Goal: Task Accomplishment & Management: Manage account settings

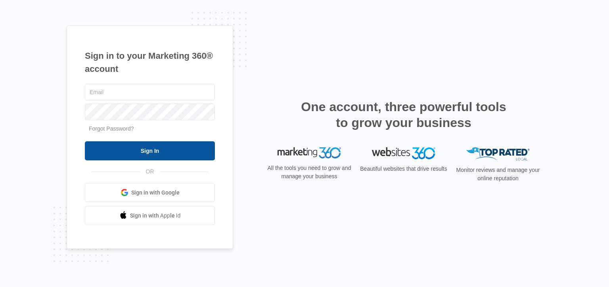
type input "[EMAIL_ADDRESS][DOMAIN_NAME]"
click at [145, 144] on input "Sign In" at bounding box center [150, 150] width 130 height 19
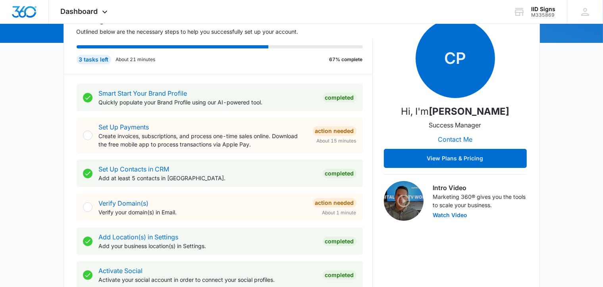
scroll to position [40, 0]
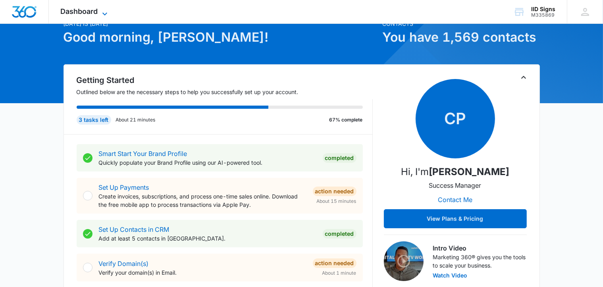
click at [105, 11] on icon at bounding box center [105, 14] width 10 height 10
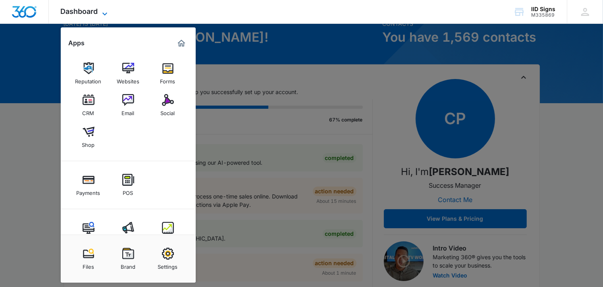
click at [105, 11] on icon at bounding box center [105, 14] width 10 height 10
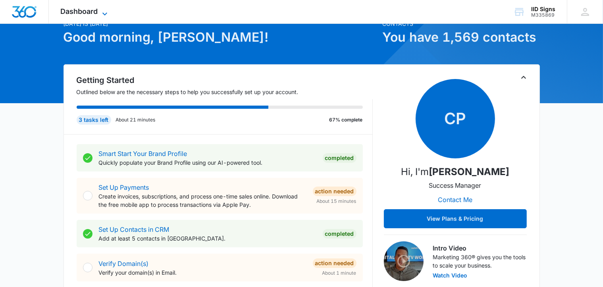
click at [105, 11] on icon at bounding box center [105, 14] width 10 height 10
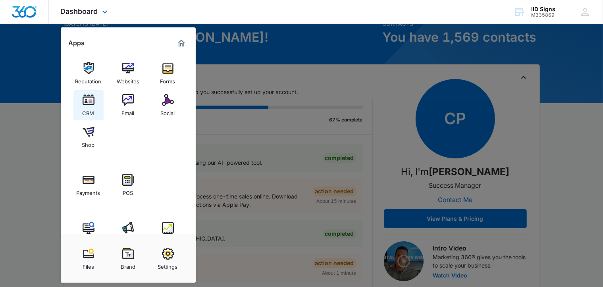
click at [89, 102] on img at bounding box center [89, 100] width 12 height 12
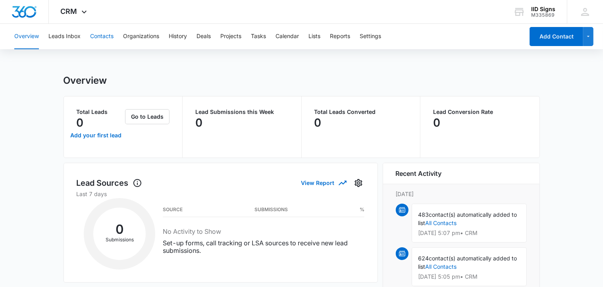
click at [106, 37] on button "Contacts" at bounding box center [101, 36] width 23 height 25
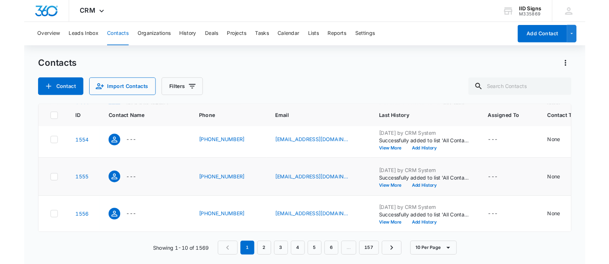
scroll to position [352, 0]
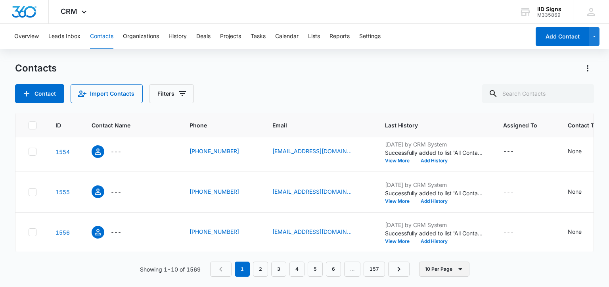
click at [460, 269] on icon "button" at bounding box center [461, 269] width 4 height 2
click at [444, 248] on div "50 Per Page" at bounding box center [445, 246] width 33 height 6
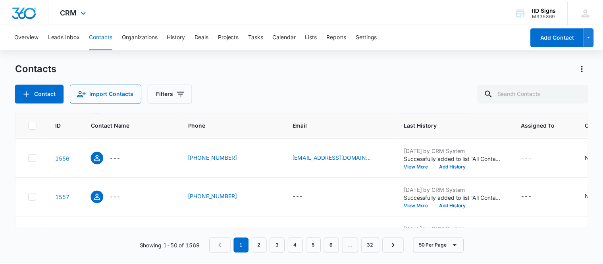
scroll to position [0, 0]
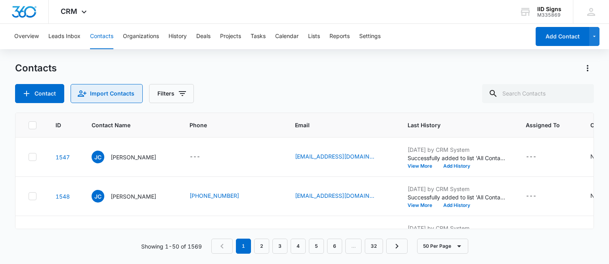
click at [100, 91] on button "Import Contacts" at bounding box center [107, 93] width 72 height 19
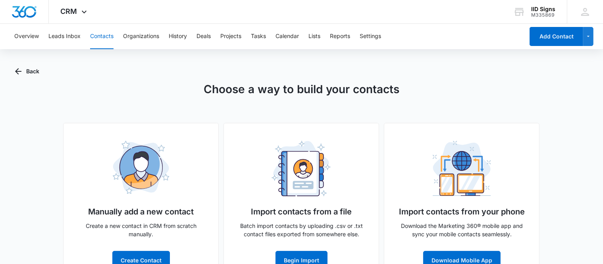
click at [316, 174] on img at bounding box center [301, 169] width 60 height 56
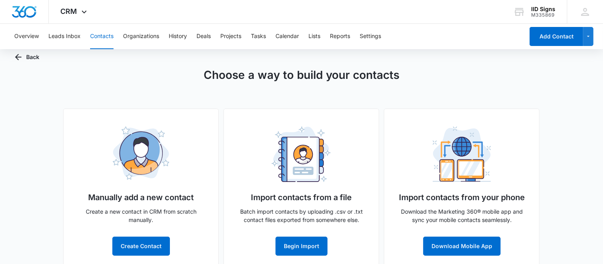
scroll to position [28, 0]
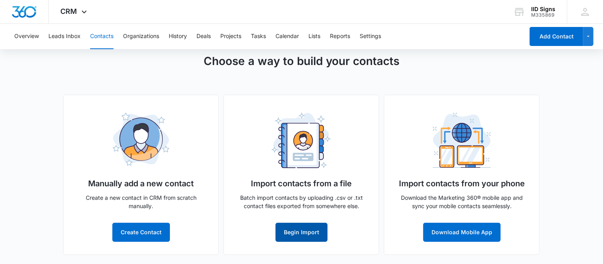
click at [304, 230] on button "Begin Import" at bounding box center [301, 232] width 52 height 19
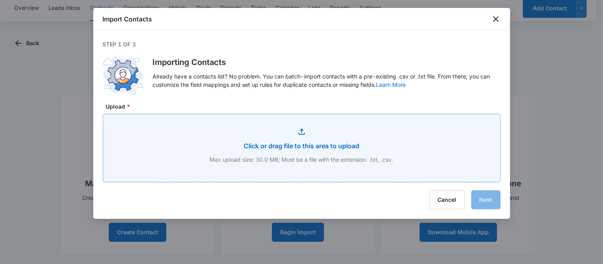
click at [290, 147] on input "Upload *" at bounding box center [301, 148] width 397 height 68
type input "C:\fakepath\Xfinity Webmail Address Book.csv"
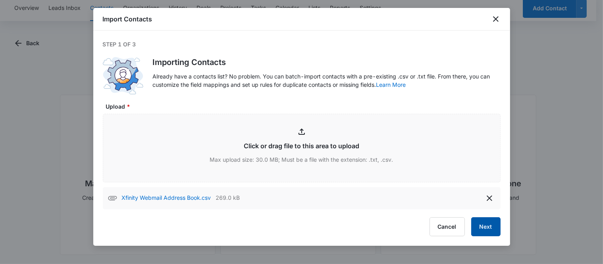
click at [487, 226] on button "Next" at bounding box center [485, 226] width 29 height 19
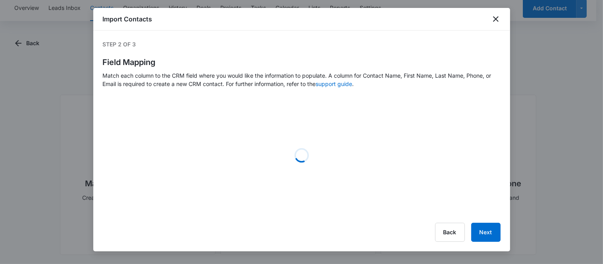
select select "78"
select select "79"
select select "364"
select select "185"
select select "300"
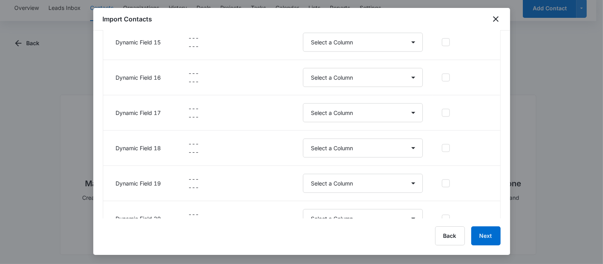
scroll to position [1935, 0]
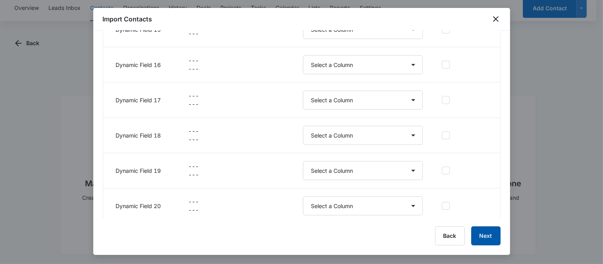
click at [488, 237] on button "Next" at bounding box center [485, 236] width 29 height 19
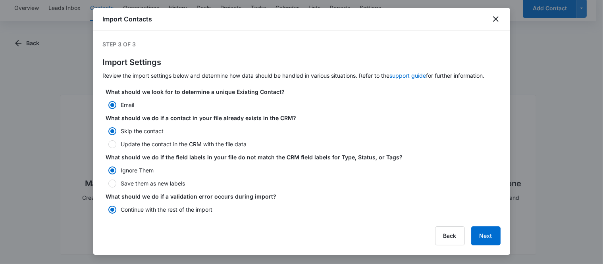
click at [111, 145] on div at bounding box center [112, 144] width 8 height 8
click at [108, 145] on input "Update the contact in the CRM with the file data" at bounding box center [106, 145] width 6 height 6
radio input "false"
radio input "true"
click at [479, 235] on button "Next" at bounding box center [485, 236] width 29 height 19
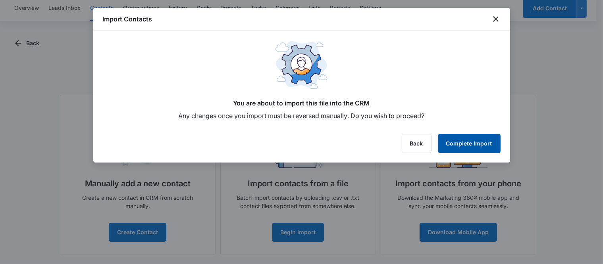
click at [466, 143] on button "Complete Import" at bounding box center [469, 143] width 63 height 19
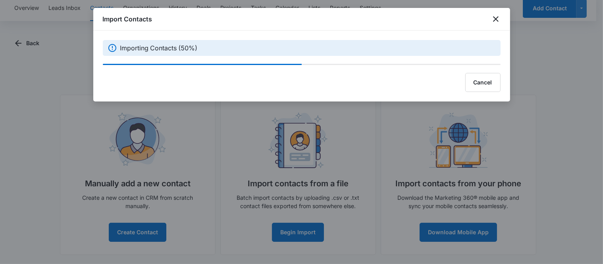
click at [33, 77] on div at bounding box center [301, 132] width 603 height 264
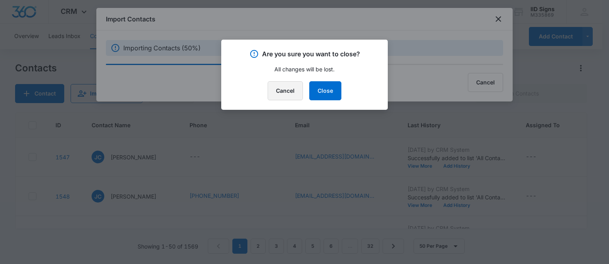
click at [288, 90] on button "Cancel" at bounding box center [285, 90] width 35 height 19
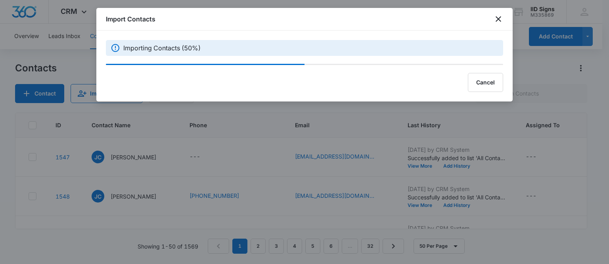
click at [266, 86] on div "Cancel" at bounding box center [305, 82] width 398 height 19
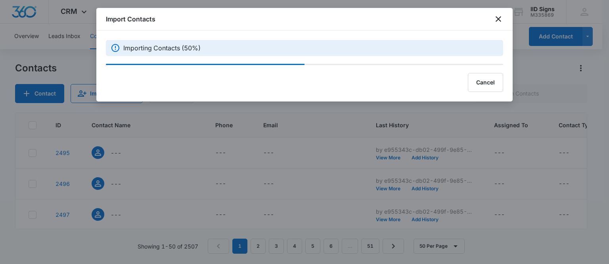
click at [270, 93] on div "Import Contacts Importing Contacts (50%) Cancel" at bounding box center [304, 55] width 417 height 94
click at [268, 90] on div "Cancel" at bounding box center [305, 82] width 398 height 19
drag, startPoint x: 224, startPoint y: 22, endPoint x: 240, endPoint y: 75, distance: 55.5
click at [240, 75] on div "Import Contacts Importing Contacts (50%) Cancel" at bounding box center [304, 55] width 417 height 94
click at [262, 82] on div "Cancel" at bounding box center [305, 82] width 398 height 19
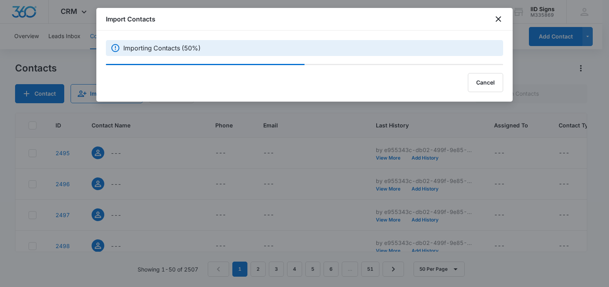
click at [267, 77] on div "Cancel" at bounding box center [305, 82] width 398 height 19
click at [288, 81] on div "Cancel" at bounding box center [305, 82] width 398 height 19
click at [498, 15] on icon "close" at bounding box center [499, 19] width 10 height 10
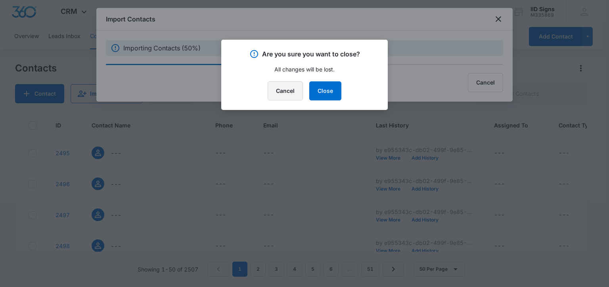
click at [285, 92] on button "Cancel" at bounding box center [285, 90] width 35 height 19
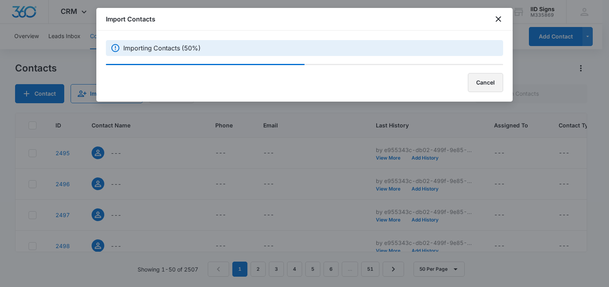
click at [484, 83] on button "Cancel" at bounding box center [485, 82] width 35 height 19
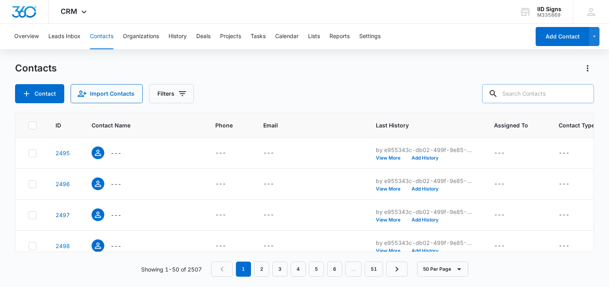
click at [535, 92] on input "text" at bounding box center [538, 93] width 112 height 19
type input "sar"
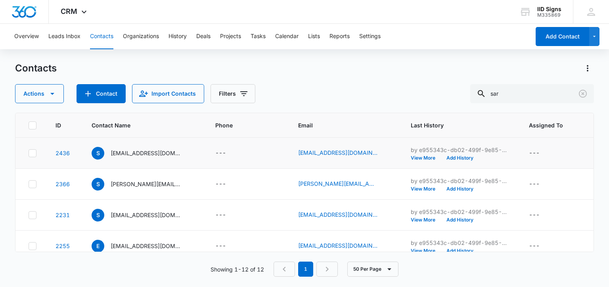
click at [34, 152] on icon at bounding box center [32, 153] width 7 height 7
click at [29, 153] on input "checkbox" at bounding box center [28, 153] width 0 height 0
checkbox input "true"
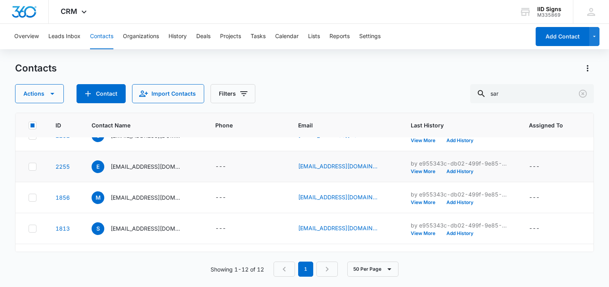
scroll to position [40, 0]
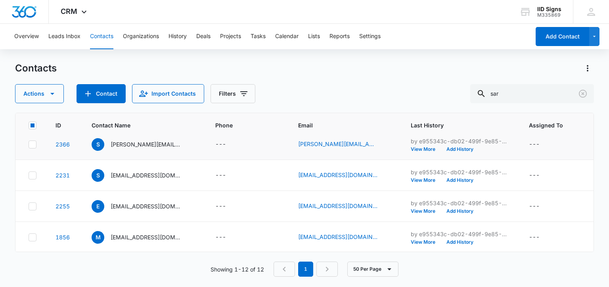
click at [33, 143] on icon at bounding box center [32, 144] width 5 height 4
click at [29, 144] on input "checkbox" at bounding box center [28, 144] width 0 height 0
checkbox input "true"
click at [32, 176] on icon at bounding box center [32, 175] width 5 height 4
click at [29, 175] on input "checkbox" at bounding box center [28, 175] width 0 height 0
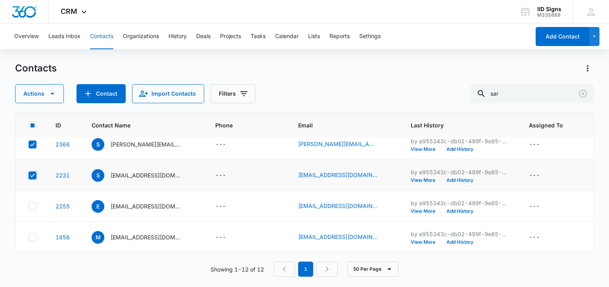
checkbox input "true"
click at [33, 205] on icon at bounding box center [32, 206] width 5 height 4
click at [29, 206] on input "checkbox" at bounding box center [28, 206] width 0 height 0
checkbox input "true"
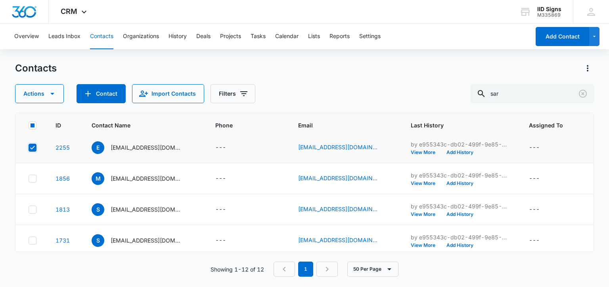
scroll to position [119, 0]
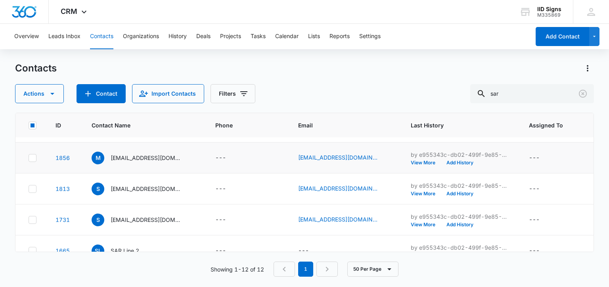
click at [33, 156] on icon at bounding box center [32, 157] width 7 height 7
click at [29, 158] on input "checkbox" at bounding box center [28, 158] width 0 height 0
checkbox input "true"
click at [33, 188] on icon at bounding box center [32, 189] width 5 height 4
click at [29, 188] on input "checkbox" at bounding box center [28, 188] width 0 height 0
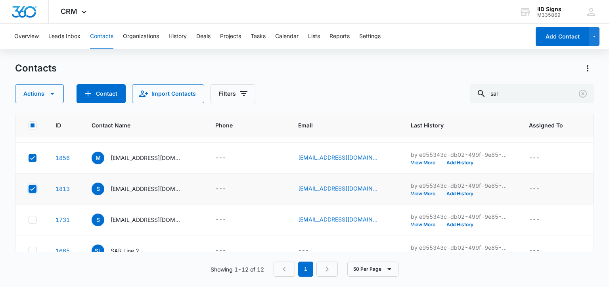
checkbox input "true"
click at [31, 218] on icon at bounding box center [32, 219] width 7 height 7
click at [29, 219] on input "checkbox" at bounding box center [28, 219] width 0 height 0
checkbox input "true"
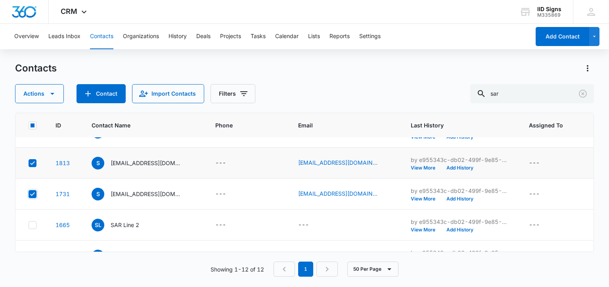
scroll to position [159, 0]
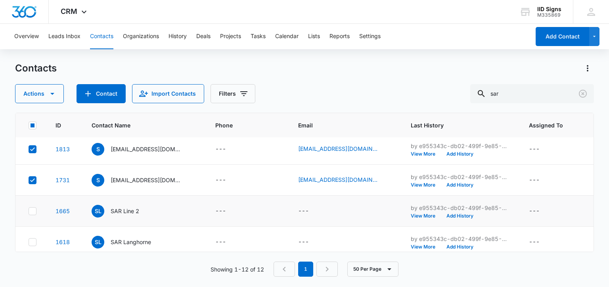
click at [32, 210] on icon at bounding box center [32, 211] width 7 height 7
click at [29, 211] on input "checkbox" at bounding box center [28, 211] width 0 height 0
checkbox input "true"
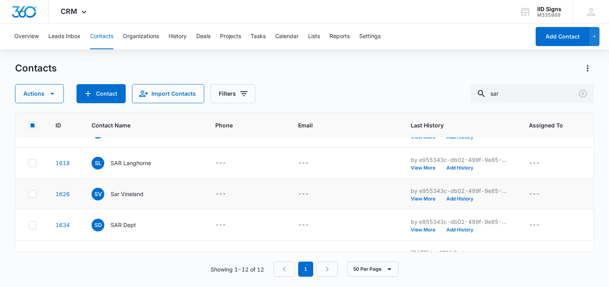
scroll to position [238, 0]
click at [31, 160] on icon at bounding box center [32, 162] width 7 height 7
click at [29, 162] on input "checkbox" at bounding box center [28, 162] width 0 height 0
checkbox input "true"
click at [31, 191] on icon at bounding box center [32, 193] width 7 height 7
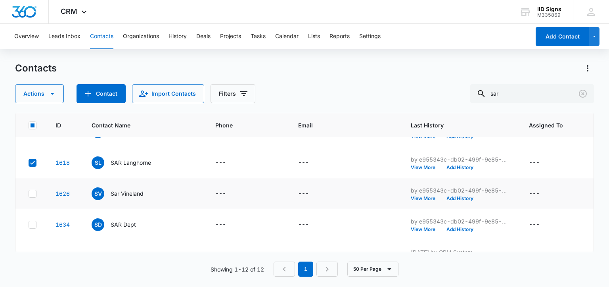
click at [29, 193] on input "checkbox" at bounding box center [28, 193] width 0 height 0
checkbox input "true"
click at [33, 223] on icon at bounding box center [32, 225] width 5 height 4
click at [29, 224] on input "checkbox" at bounding box center [28, 224] width 0 height 0
checkbox input "true"
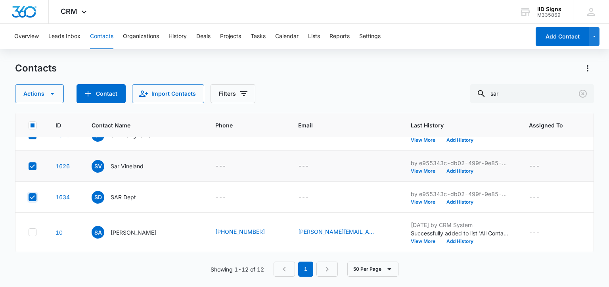
scroll to position [298, 0]
click at [33, 230] on icon at bounding box center [32, 232] width 5 height 4
click at [29, 232] on input "checkbox" at bounding box center [28, 232] width 0 height 0
checkbox input "true"
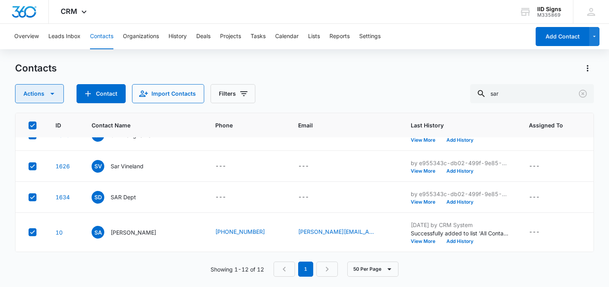
click at [52, 94] on icon "button" at bounding box center [53, 94] width 10 height 10
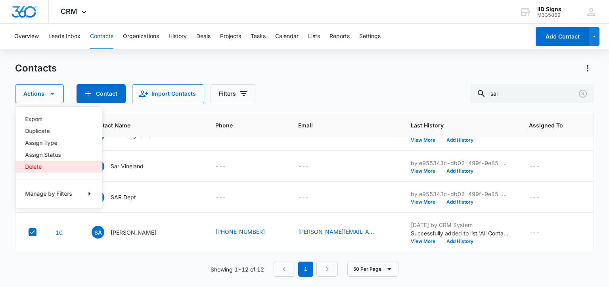
click at [37, 167] on div "Delete" at bounding box center [54, 167] width 58 height 6
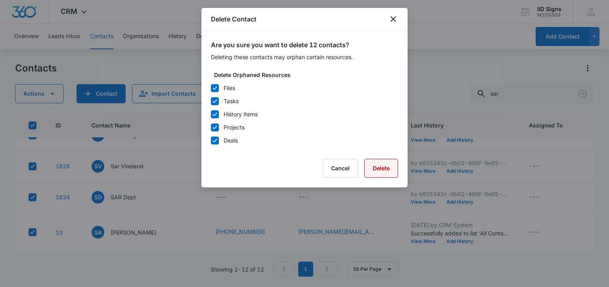
click at [385, 167] on button "Delete" at bounding box center [382, 168] width 34 height 19
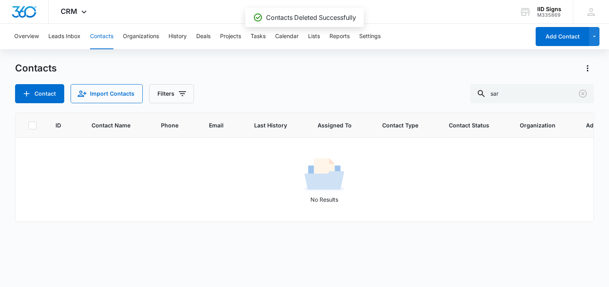
scroll to position [0, 0]
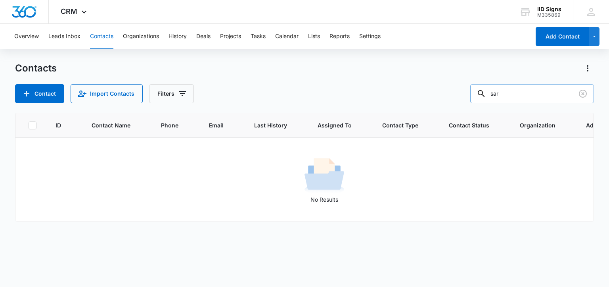
click at [522, 92] on input "sar" at bounding box center [533, 93] width 124 height 19
drag, startPoint x: 544, startPoint y: 93, endPoint x: 465, endPoint y: 92, distance: 79.4
click at [465, 92] on div "Contact Import Contacts Filters sar" at bounding box center [304, 93] width 579 height 19
type input "aerial"
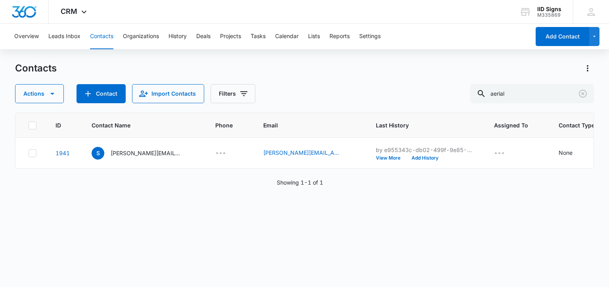
click at [311, 227] on div "ID Contact Name Phone Email Last History Assigned To Contact Type Contact Statu…" at bounding box center [304, 195] width 579 height 164
drag, startPoint x: 584, startPoint y: 94, endPoint x: 542, endPoint y: 94, distance: 42.5
click at [582, 94] on icon "Clear" at bounding box center [584, 94] width 10 height 10
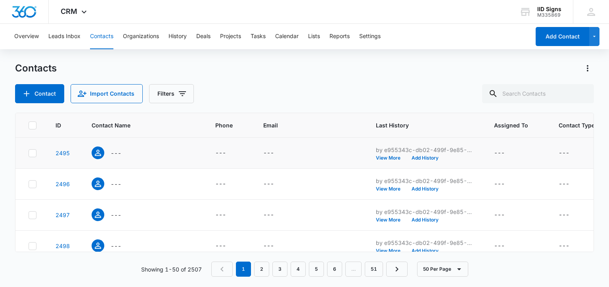
click at [32, 154] on icon at bounding box center [32, 153] width 5 height 4
click at [29, 153] on input "checkbox" at bounding box center [28, 153] width 0 height 0
checkbox input "true"
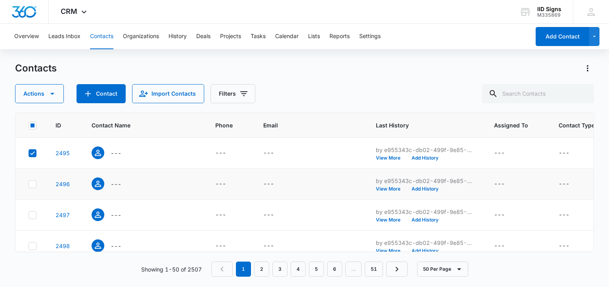
click at [32, 184] on icon at bounding box center [32, 184] width 7 height 7
click at [29, 184] on input "checkbox" at bounding box center [28, 184] width 0 height 0
checkbox input "true"
click at [33, 215] on icon at bounding box center [32, 215] width 5 height 4
click at [29, 215] on input "checkbox" at bounding box center [28, 215] width 0 height 0
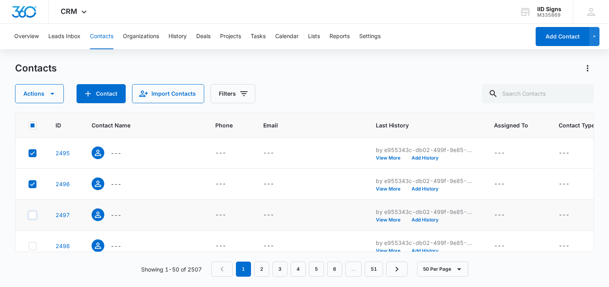
checkbox input "true"
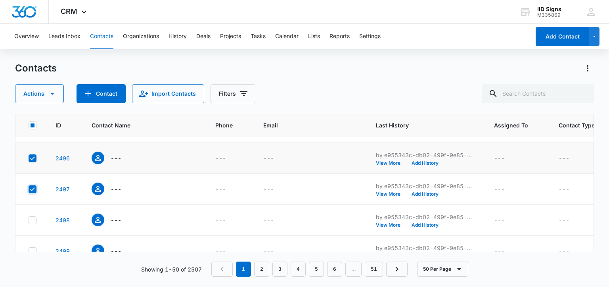
scroll to position [40, 0]
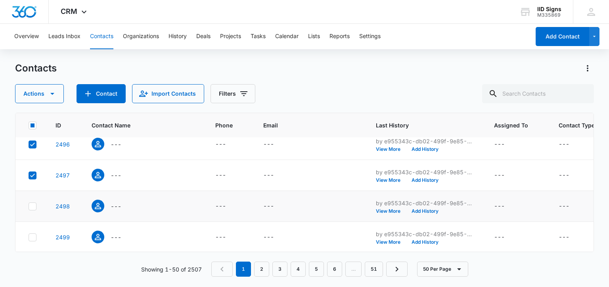
click at [32, 207] on icon at bounding box center [32, 206] width 5 height 4
click at [29, 206] on input "checkbox" at bounding box center [28, 206] width 0 height 0
checkbox input "true"
click at [32, 236] on icon at bounding box center [32, 237] width 7 height 7
click at [29, 237] on input "checkbox" at bounding box center [28, 237] width 0 height 0
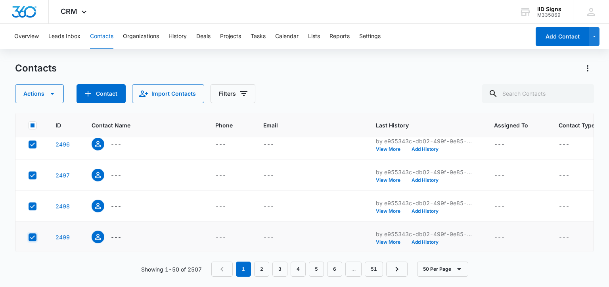
checkbox input "true"
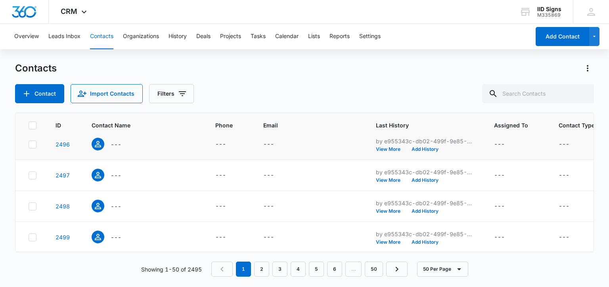
scroll to position [0, 0]
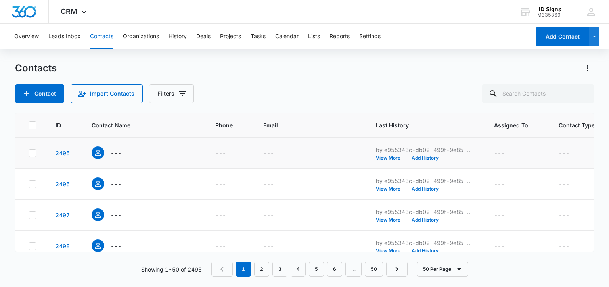
click at [33, 153] on icon at bounding box center [32, 153] width 7 height 7
click at [29, 153] on input "checkbox" at bounding box center [28, 153] width 0 height 0
checkbox input "true"
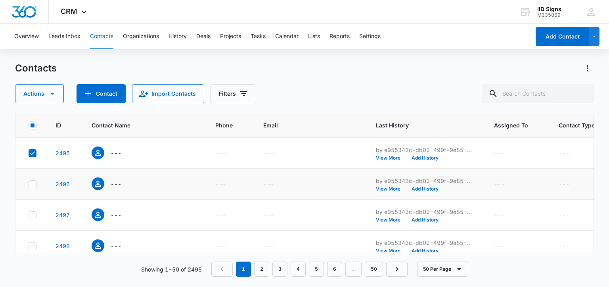
click at [33, 182] on icon at bounding box center [32, 184] width 7 height 7
click at [29, 184] on input "checkbox" at bounding box center [28, 184] width 0 height 0
checkbox input "true"
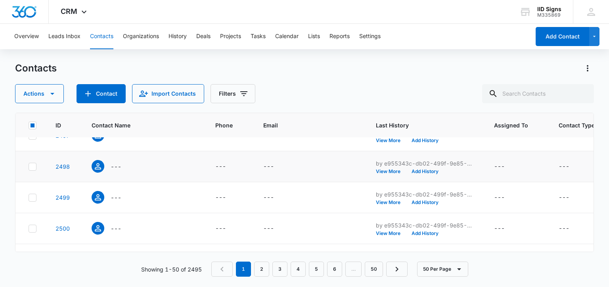
scroll to position [40, 0]
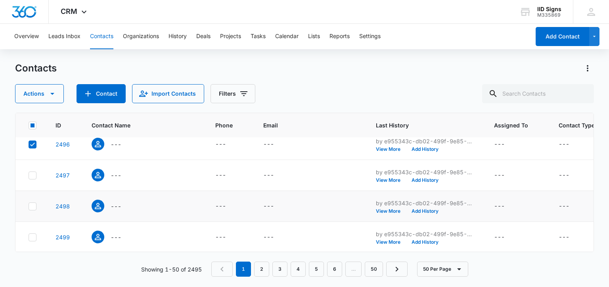
drag, startPoint x: 32, startPoint y: 175, endPoint x: 37, endPoint y: 202, distance: 27.4
click at [32, 175] on icon at bounding box center [32, 175] width 7 height 7
click at [29, 175] on input "checkbox" at bounding box center [28, 175] width 0 height 0
checkbox input "true"
click at [30, 208] on icon at bounding box center [32, 206] width 7 height 7
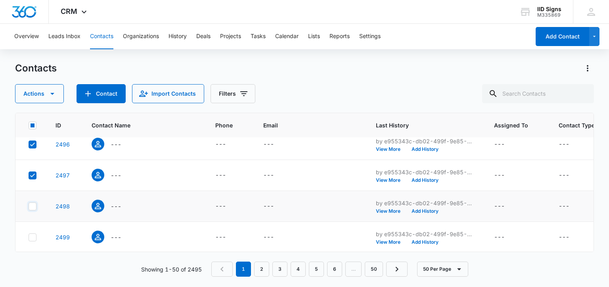
click at [29, 206] on input "checkbox" at bounding box center [28, 206] width 0 height 0
checkbox input "true"
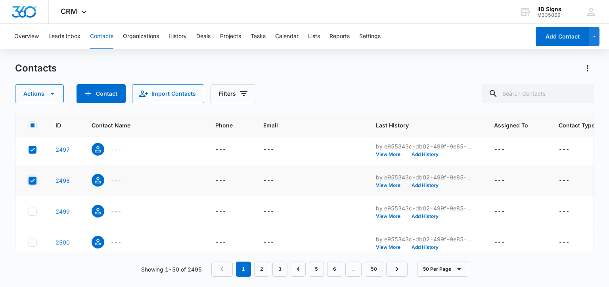
scroll to position [79, 0]
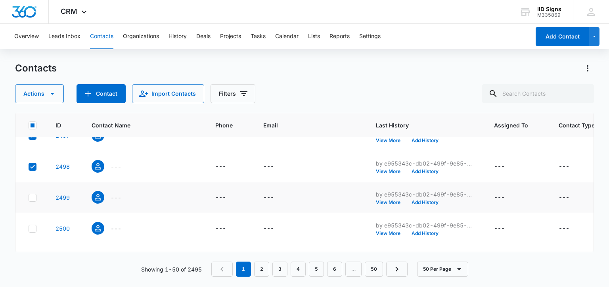
click at [33, 198] on icon at bounding box center [32, 197] width 7 height 7
click at [29, 198] on input "checkbox" at bounding box center [28, 197] width 0 height 0
checkbox input "true"
click at [33, 228] on icon at bounding box center [32, 228] width 7 height 7
click at [29, 228] on input "checkbox" at bounding box center [28, 228] width 0 height 0
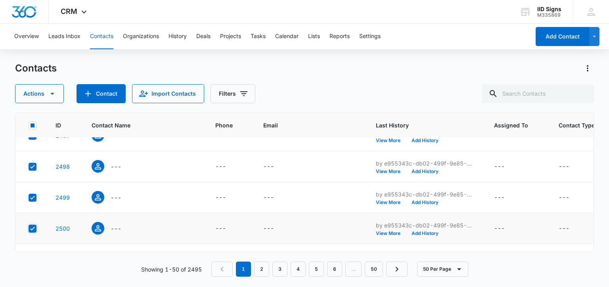
checkbox input "true"
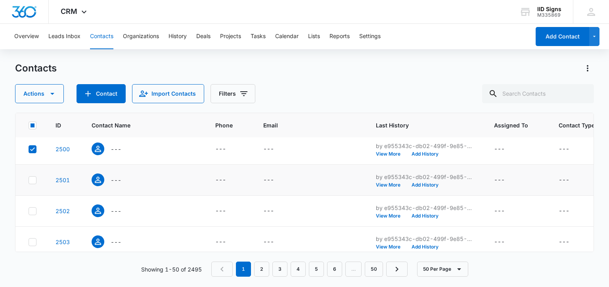
click at [33, 181] on icon at bounding box center [32, 180] width 7 height 7
click at [29, 180] on input "checkbox" at bounding box center [28, 180] width 0 height 0
checkbox input "true"
click at [32, 211] on icon at bounding box center [32, 211] width 5 height 4
click at [29, 211] on input "checkbox" at bounding box center [28, 211] width 0 height 0
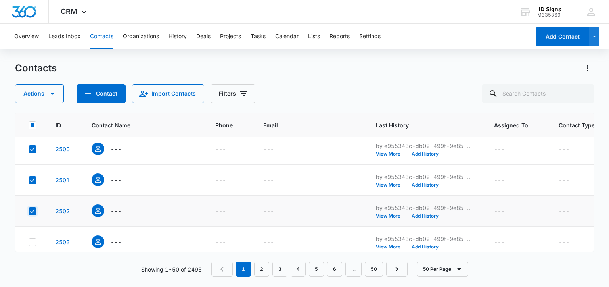
checkbox input "true"
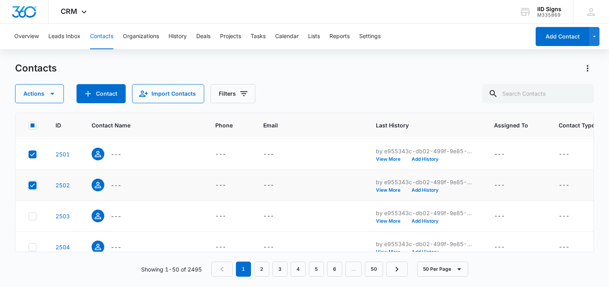
scroll to position [198, 0]
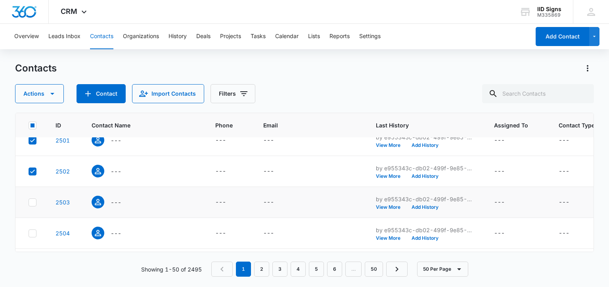
click at [33, 202] on icon at bounding box center [32, 202] width 7 height 7
click at [29, 202] on input "checkbox" at bounding box center [28, 202] width 0 height 0
checkbox input "true"
click at [32, 233] on icon at bounding box center [32, 233] width 5 height 4
click at [29, 233] on input "checkbox" at bounding box center [28, 233] width 0 height 0
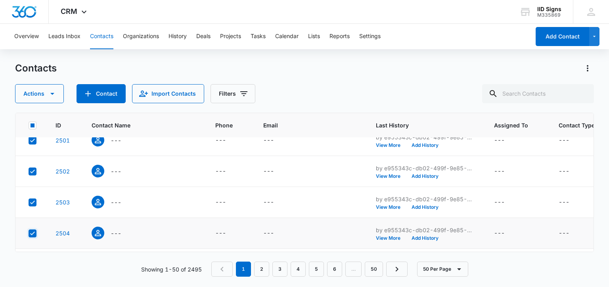
checkbox input "true"
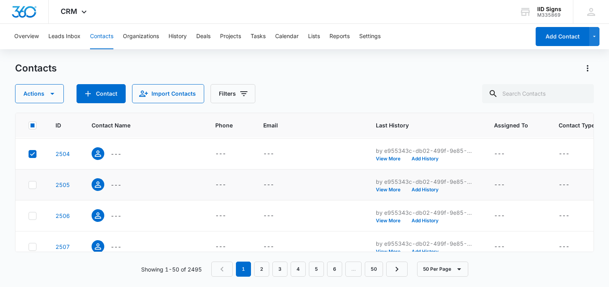
click at [33, 185] on icon at bounding box center [32, 184] width 7 height 7
click at [29, 185] on input "checkbox" at bounding box center [28, 185] width 0 height 0
checkbox input "true"
click at [33, 215] on icon at bounding box center [32, 216] width 5 height 4
click at [29, 215] on input "checkbox" at bounding box center [28, 215] width 0 height 0
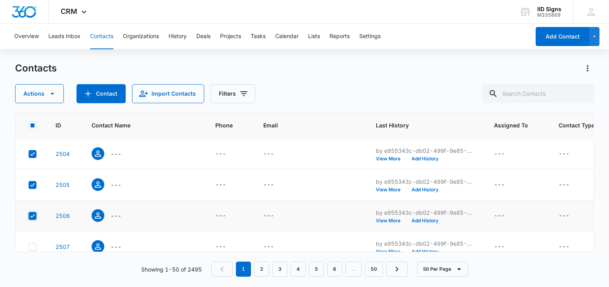
checkbox input "true"
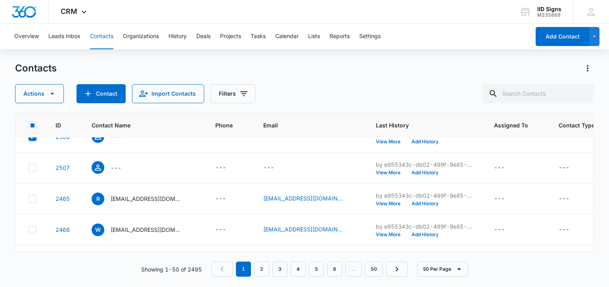
scroll to position [357, 0]
click at [32, 166] on icon at bounding box center [32, 167] width 5 height 4
click at [29, 167] on input "checkbox" at bounding box center [28, 167] width 0 height 0
checkbox input "true"
click at [50, 96] on icon "button" at bounding box center [53, 94] width 10 height 10
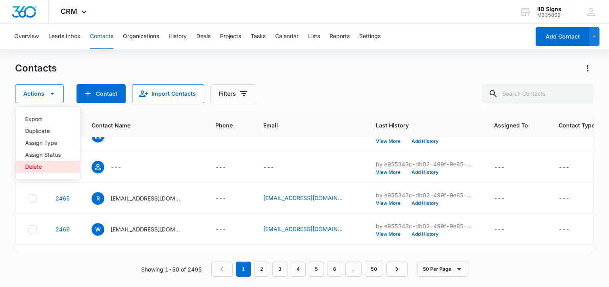
click at [36, 167] on div "Delete" at bounding box center [43, 167] width 36 height 6
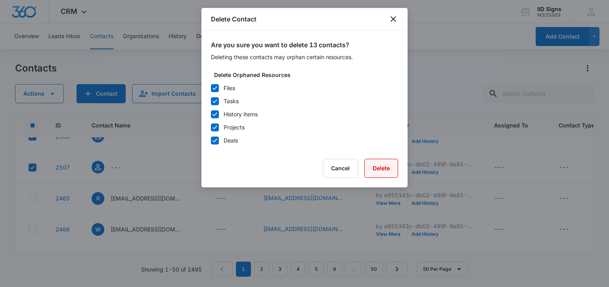
click at [379, 167] on button "Delete" at bounding box center [382, 168] width 34 height 19
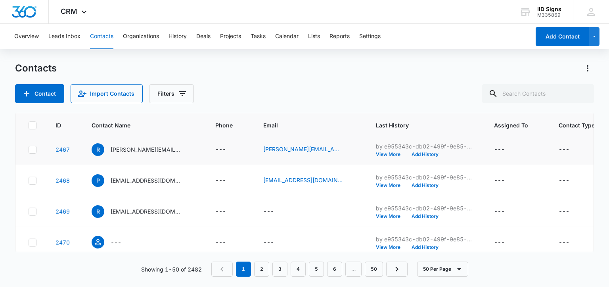
scroll to position [79, 0]
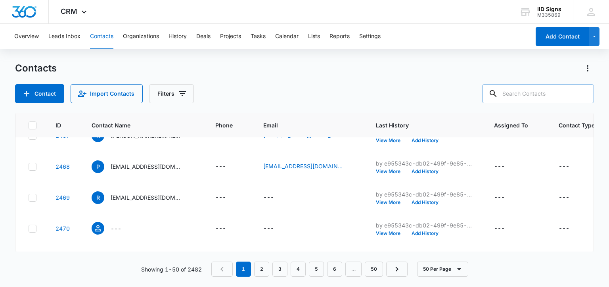
click at [548, 93] on input "text" at bounding box center [538, 93] width 112 height 19
type input "signletters"
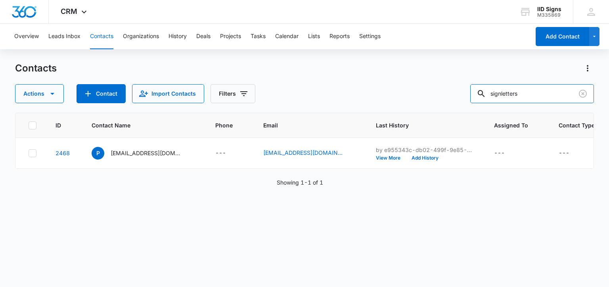
scroll to position [0, 0]
click at [33, 153] on icon at bounding box center [32, 153] width 7 height 7
click at [29, 153] on input "checkbox" at bounding box center [28, 153] width 0 height 0
checkbox input "true"
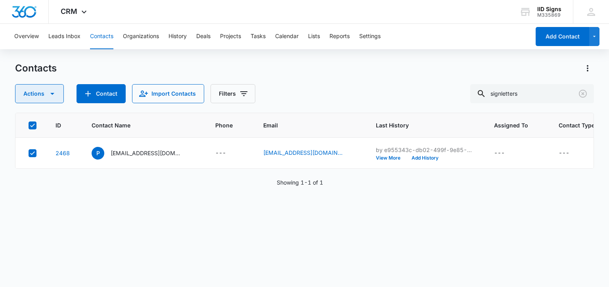
click at [53, 95] on icon "button" at bounding box center [53, 94] width 10 height 10
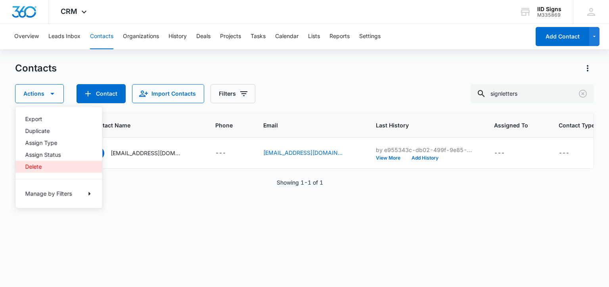
click at [29, 169] on div "Delete" at bounding box center [54, 167] width 58 height 6
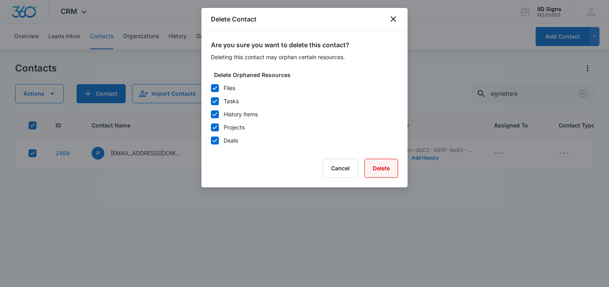
click at [382, 167] on button "Delete" at bounding box center [382, 168] width 34 height 19
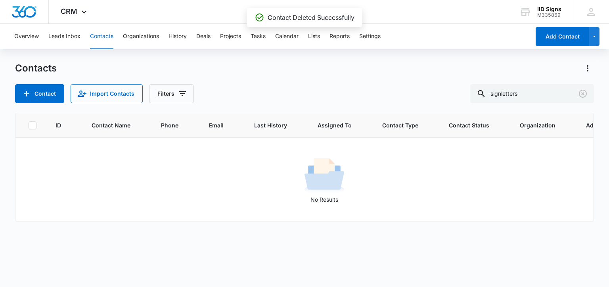
drag, startPoint x: 533, startPoint y: 95, endPoint x: 473, endPoint y: 64, distance: 67.6
click at [473, 64] on div "Contacts" at bounding box center [304, 68] width 579 height 13
drag, startPoint x: 538, startPoint y: 93, endPoint x: 444, endPoint y: 98, distance: 93.8
click at [444, 98] on div "Contact Import Contacts Filters signletters" at bounding box center [304, 93] width 579 height 19
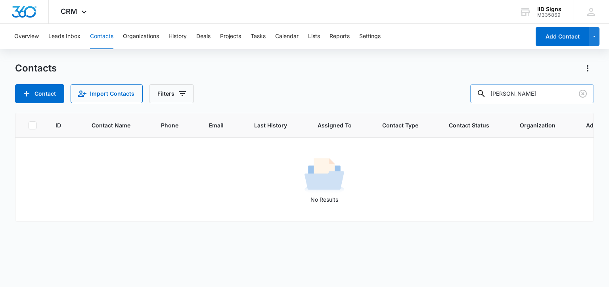
drag, startPoint x: 523, startPoint y: 95, endPoint x: 519, endPoint y: 92, distance: 4.5
click at [519, 92] on input "coleman" at bounding box center [533, 93] width 124 height 19
click at [521, 92] on input "coleman" at bounding box center [533, 93] width 124 height 19
click at [546, 92] on input "colemanb" at bounding box center [533, 93] width 124 height 19
drag, startPoint x: 533, startPoint y: 91, endPoint x: 421, endPoint y: 93, distance: 111.9
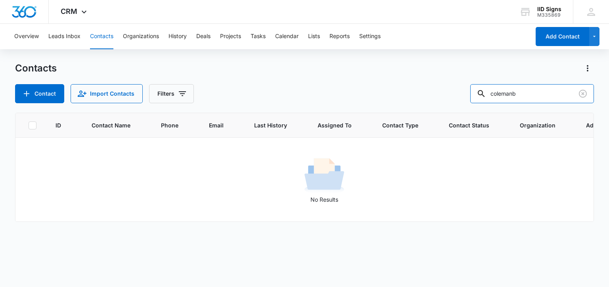
click at [421, 93] on div "Contact Import Contacts Filters colemanb" at bounding box center [304, 93] width 579 height 19
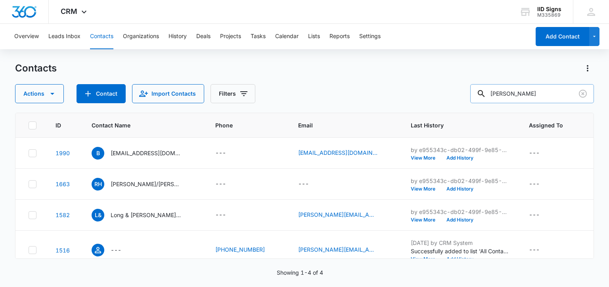
drag, startPoint x: 518, startPoint y: 94, endPoint x: 490, endPoint y: 94, distance: 27.8
click at [490, 94] on div "barb" at bounding box center [533, 93] width 124 height 19
type input "janet"
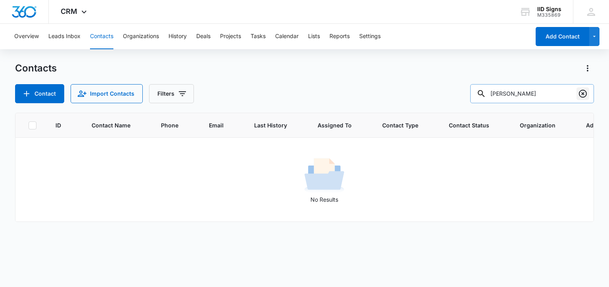
click at [582, 90] on icon "Clear" at bounding box center [583, 94] width 8 height 8
click at [503, 93] on div "janet" at bounding box center [533, 93] width 124 height 19
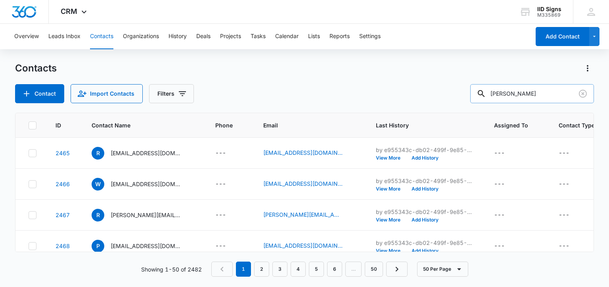
type input "perez"
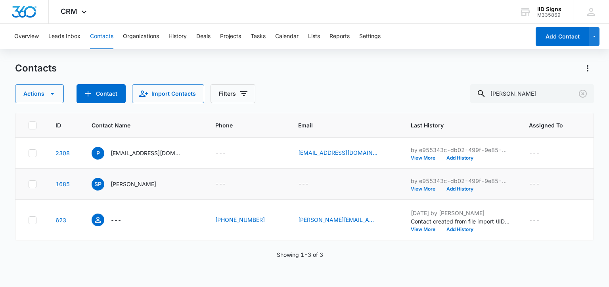
drag, startPoint x: 34, startPoint y: 150, endPoint x: 34, endPoint y: 169, distance: 18.3
click at [34, 152] on icon at bounding box center [32, 153] width 7 height 7
click at [29, 153] on input "checkbox" at bounding box center [28, 153] width 0 height 0
checkbox input "true"
click at [31, 184] on icon at bounding box center [32, 184] width 5 height 4
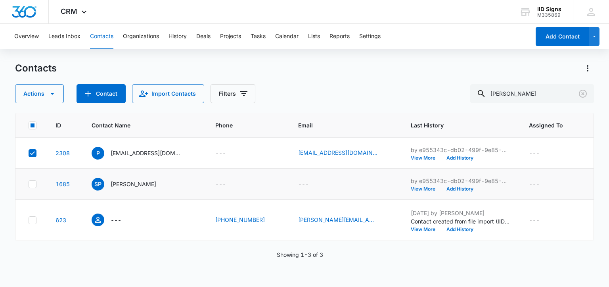
click at [29, 184] on input "checkbox" at bounding box center [28, 184] width 0 height 0
checkbox input "true"
click at [33, 224] on icon at bounding box center [32, 220] width 7 height 7
click at [29, 220] on input "checkbox" at bounding box center [28, 220] width 0 height 0
checkbox input "true"
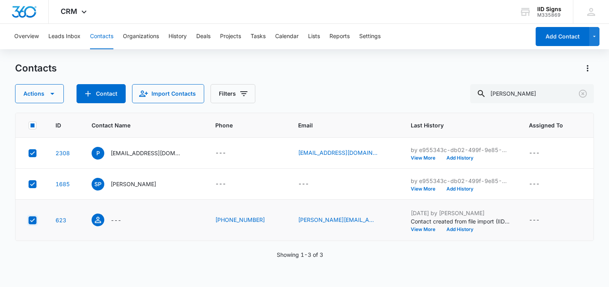
checkbox input "true"
click at [52, 94] on icon "button" at bounding box center [52, 94] width 4 height 2
click at [290, 71] on div "Contacts" at bounding box center [304, 68] width 579 height 13
click at [279, 89] on div "Actions Contact Import Contacts Filters perez" at bounding box center [304, 93] width 579 height 19
click at [306, 85] on div "Actions Contact Import Contacts Filters perez" at bounding box center [304, 93] width 579 height 19
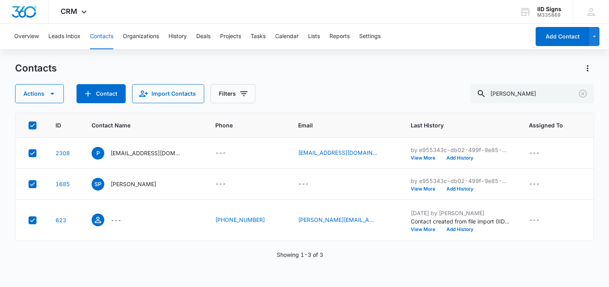
click at [294, 92] on div "Actions Contact Import Contacts Filters perez" at bounding box center [304, 93] width 579 height 19
click at [33, 224] on icon at bounding box center [32, 220] width 7 height 7
click at [29, 220] on input "checkbox" at bounding box center [28, 220] width 0 height 0
checkbox input "false"
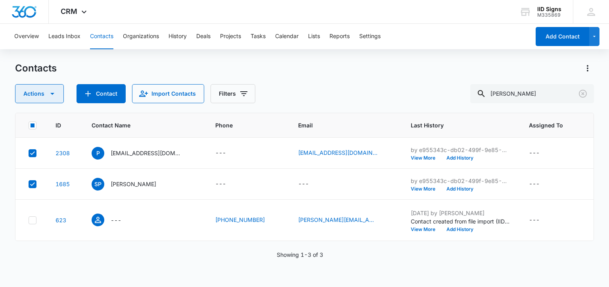
click at [56, 94] on icon "button" at bounding box center [53, 94] width 10 height 10
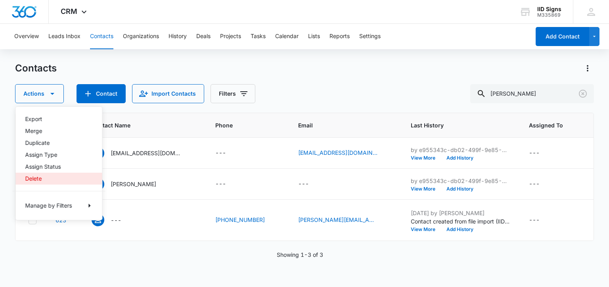
click at [35, 180] on div "Delete" at bounding box center [54, 179] width 58 height 6
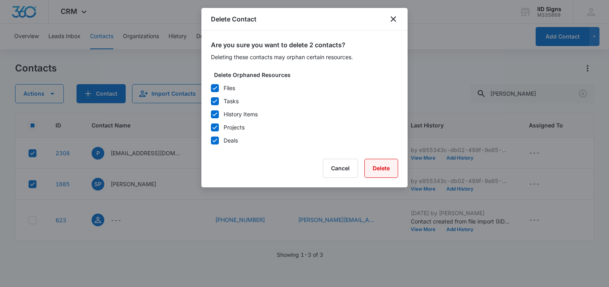
click at [380, 167] on button "Delete" at bounding box center [382, 168] width 34 height 19
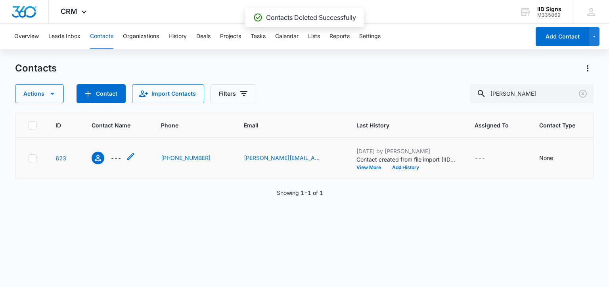
click at [132, 161] on icon "Contact Name - - Select to Edit Field" at bounding box center [131, 157] width 10 height 10
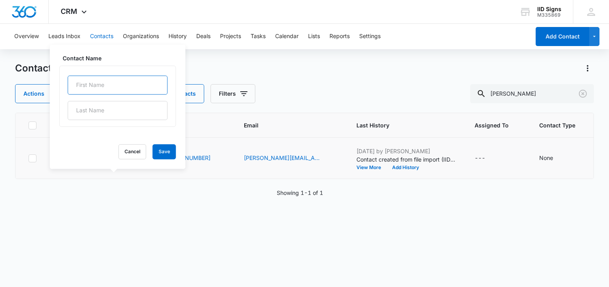
click at [100, 90] on input "text" at bounding box center [118, 84] width 100 height 19
type input "Sam"
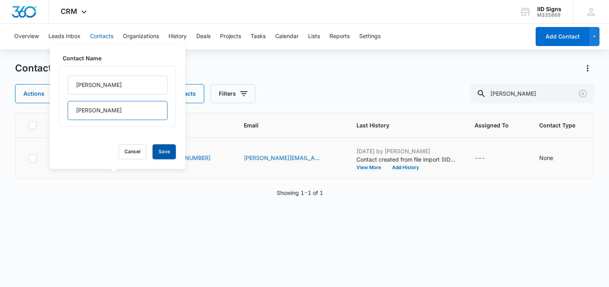
type input "Perez"
click at [155, 153] on button "Save" at bounding box center [164, 151] width 23 height 15
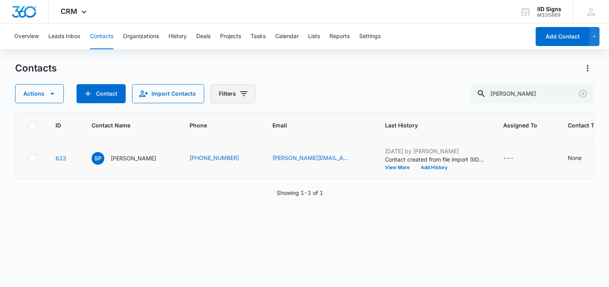
click at [239, 93] on icon "Filters" at bounding box center [244, 94] width 10 height 10
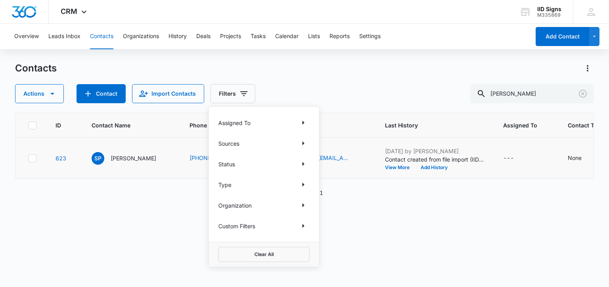
click at [281, 77] on div "Contacts Actions Contact Import Contacts Filters Assigned To Sources Status Typ…" at bounding box center [304, 82] width 579 height 41
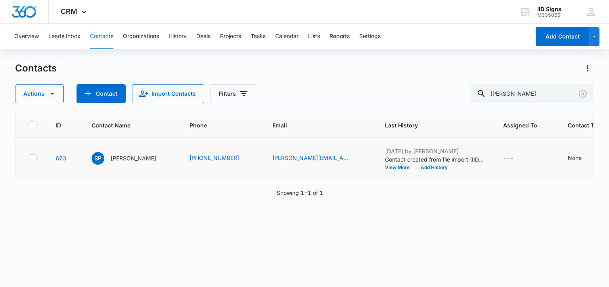
click at [319, 69] on div "Contacts" at bounding box center [304, 68] width 579 height 13
click at [583, 93] on icon "Clear" at bounding box center [583, 94] width 8 height 8
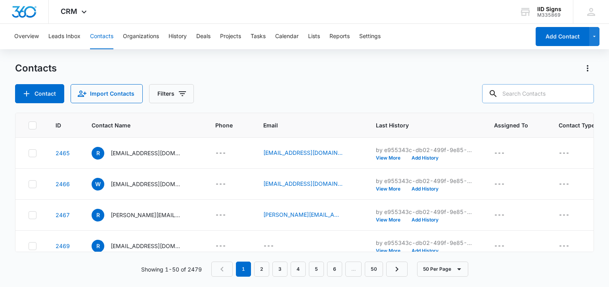
click at [238, 83] on div "Contacts Contact Import Contacts Filters" at bounding box center [304, 82] width 579 height 41
click at [122, 124] on span "Contact Name" at bounding box center [138, 125] width 93 height 8
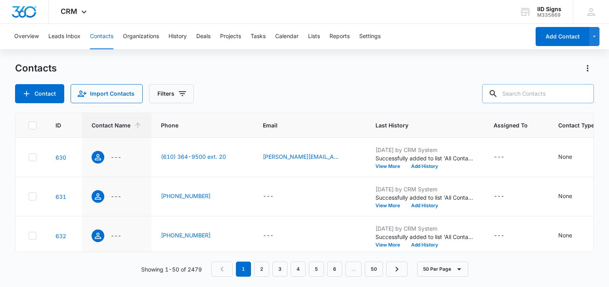
click at [525, 93] on input "text" at bounding box center [538, 93] width 112 height 19
type input "gemini"
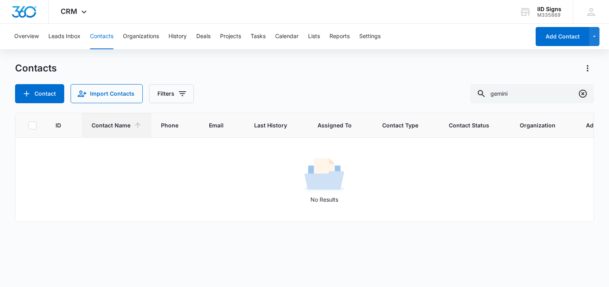
drag, startPoint x: 582, startPoint y: 93, endPoint x: 545, endPoint y: 95, distance: 37.3
click at [580, 92] on icon "Clear" at bounding box center [584, 94] width 10 height 10
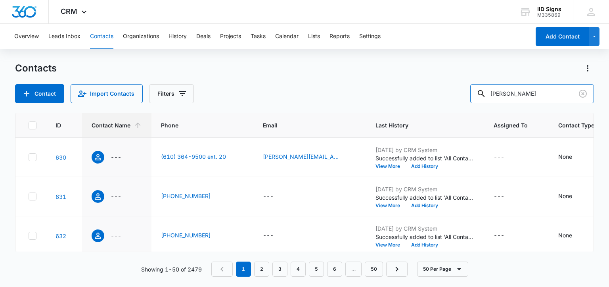
type input "densten"
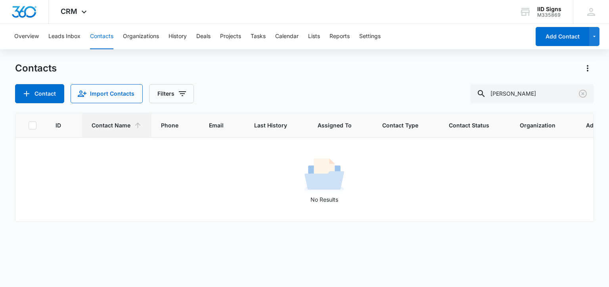
drag, startPoint x: 584, startPoint y: 94, endPoint x: 563, endPoint y: 114, distance: 28.1
click at [584, 94] on icon "Clear" at bounding box center [583, 94] width 8 height 8
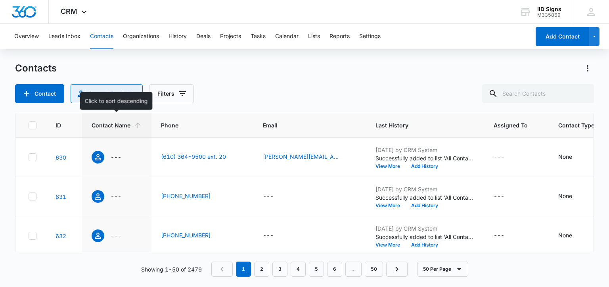
click at [107, 88] on button "Import Contacts" at bounding box center [107, 93] width 72 height 19
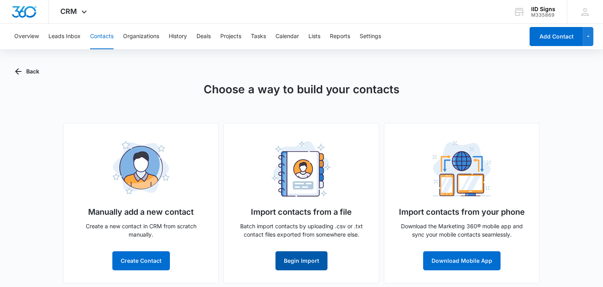
click at [308, 258] on button "Begin Import" at bounding box center [301, 260] width 52 height 19
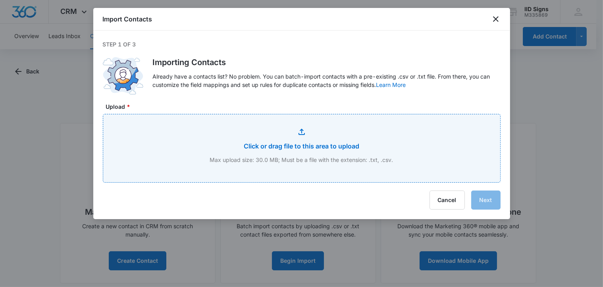
click at [313, 141] on input "Upload *" at bounding box center [301, 148] width 397 height 68
type input "C:\fakepath\Xfinity Webmail Address Book.csv"
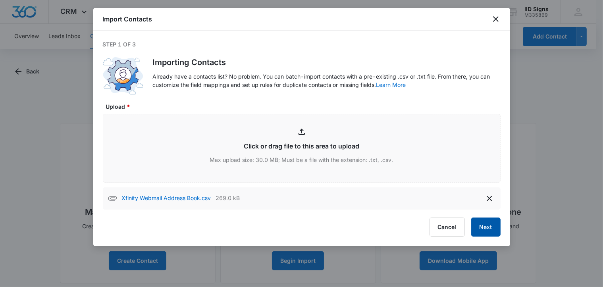
click at [486, 228] on button "Next" at bounding box center [485, 226] width 29 height 19
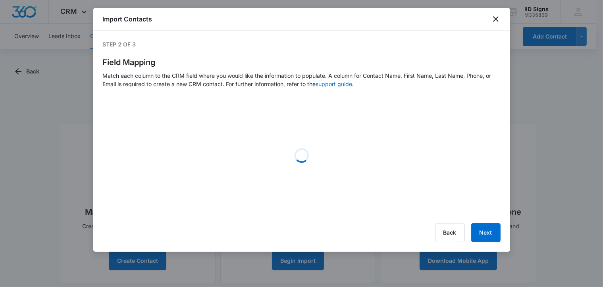
select select "78"
select select "79"
select select "364"
select select "185"
select select "300"
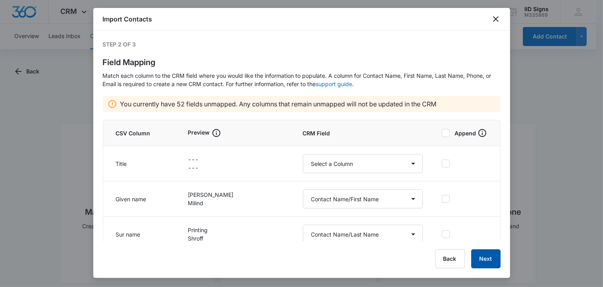
click at [488, 259] on button "Next" at bounding box center [485, 258] width 29 height 19
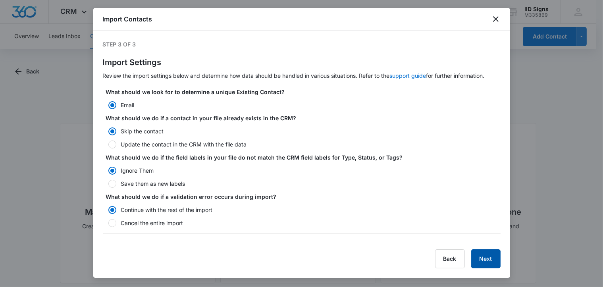
click at [485, 260] on button "Next" at bounding box center [485, 258] width 29 height 19
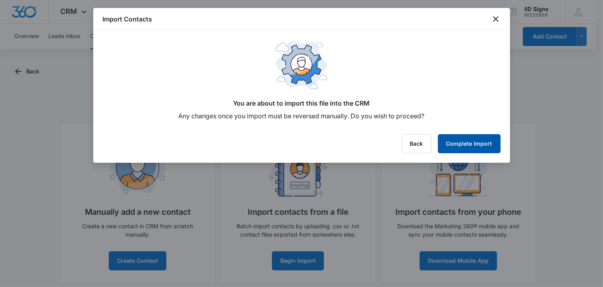
click at [470, 142] on button "Complete Import" at bounding box center [469, 143] width 63 height 19
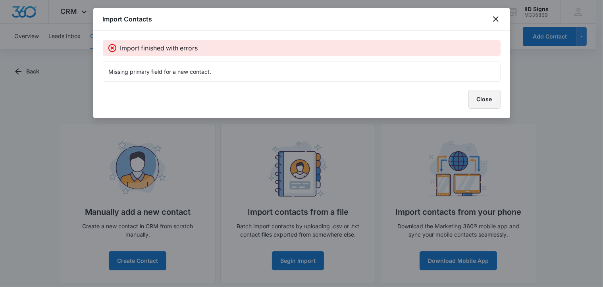
click at [482, 101] on button "Close" at bounding box center [484, 99] width 32 height 19
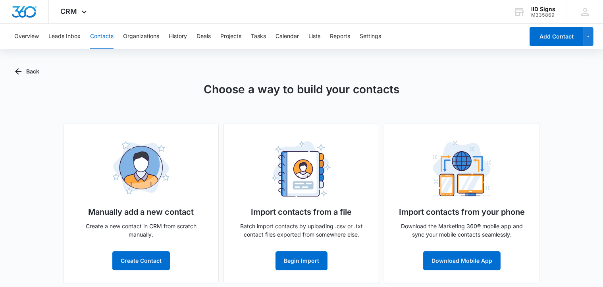
click at [102, 38] on button "Contacts" at bounding box center [101, 36] width 23 height 25
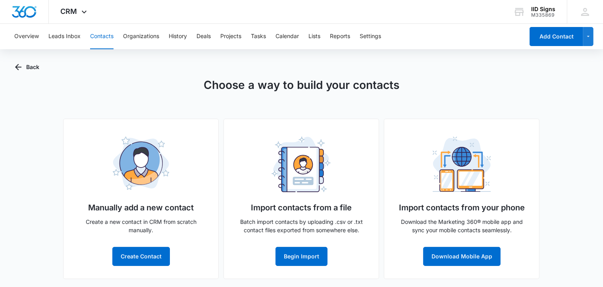
scroll to position [6, 0]
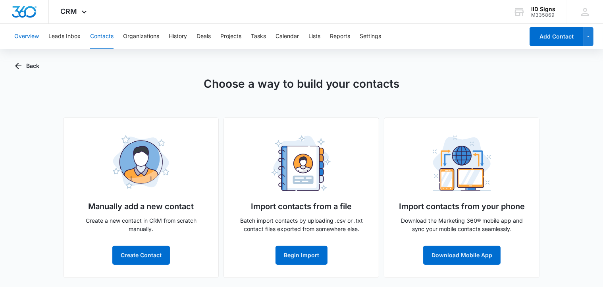
click at [19, 33] on button "Overview" at bounding box center [26, 36] width 25 height 25
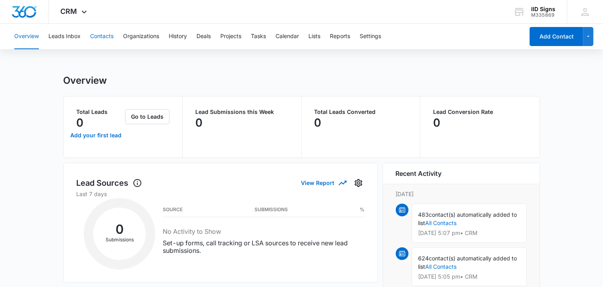
click at [97, 35] on button "Contacts" at bounding box center [101, 36] width 23 height 25
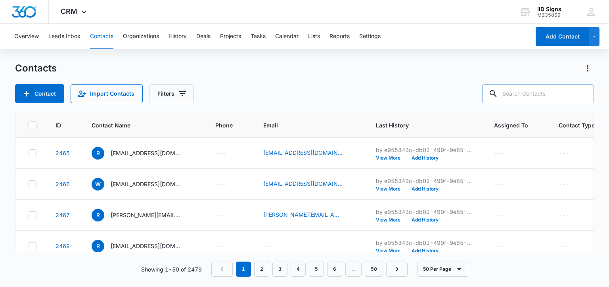
click at [521, 99] on input "text" at bounding box center [538, 93] width 112 height 19
type input "aerial"
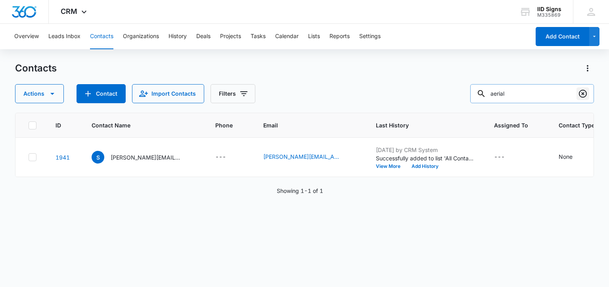
click at [582, 94] on icon "Clear" at bounding box center [583, 94] width 8 height 8
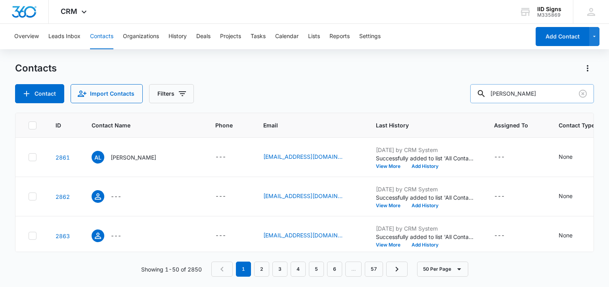
type input "densten"
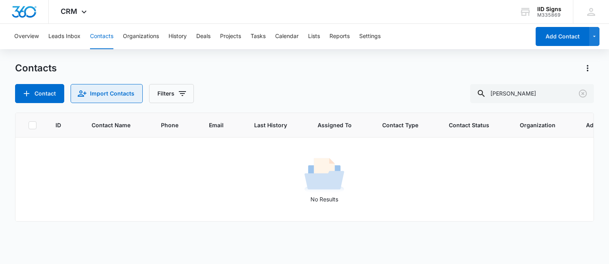
click at [97, 90] on button "Import Contacts" at bounding box center [107, 93] width 72 height 19
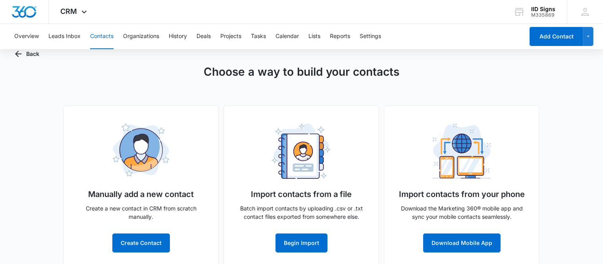
scroll to position [28, 0]
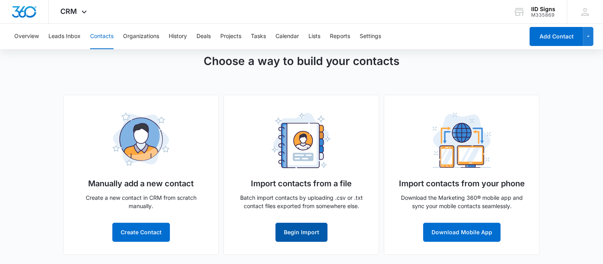
click at [297, 233] on button "Begin Import" at bounding box center [301, 232] width 52 height 19
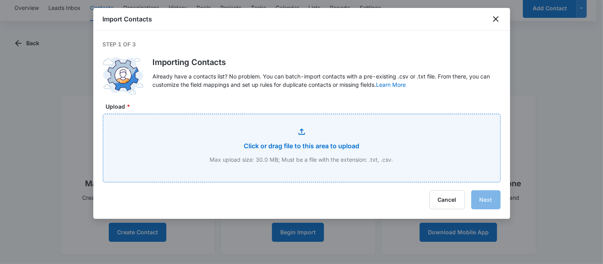
click at [305, 145] on input "Upload *" at bounding box center [301, 148] width 397 height 68
type input "C:\fakepath\Xfinity Webmail Collected addresses.csv"
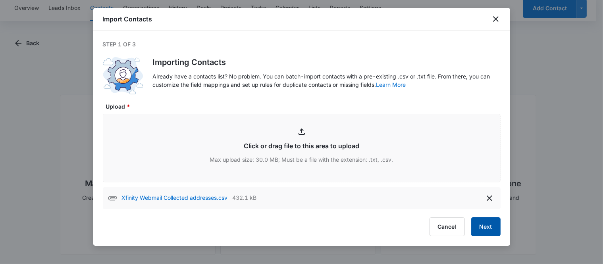
click at [486, 229] on button "Next" at bounding box center [485, 226] width 29 height 19
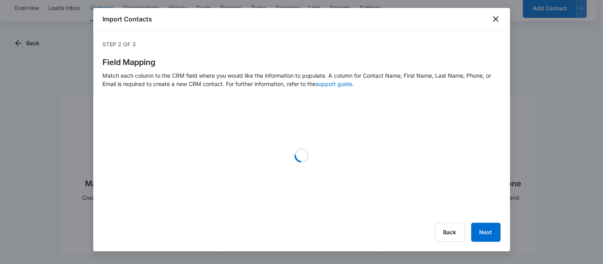
select select "78"
select select "79"
select select "364"
select select "185"
select select "300"
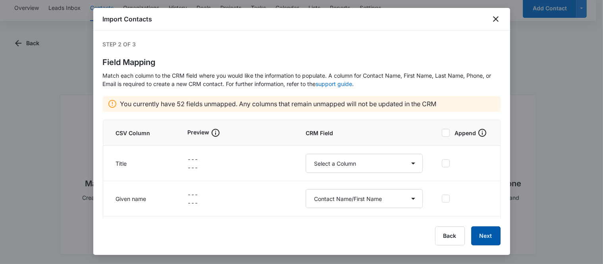
click at [484, 233] on button "Next" at bounding box center [485, 236] width 29 height 19
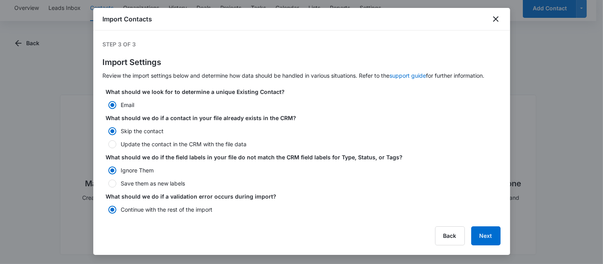
click at [112, 144] on div at bounding box center [112, 144] width 8 height 8
click at [108, 144] on input "Update the contact in the CRM with the file data" at bounding box center [106, 145] width 6 height 6
radio input "false"
radio input "true"
click at [114, 130] on div at bounding box center [112, 131] width 8 height 8
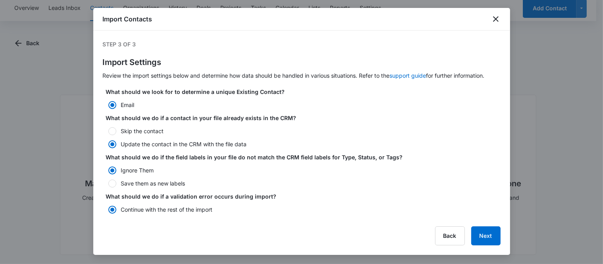
click at [108, 130] on input "Skip the contact" at bounding box center [106, 132] width 6 height 6
radio input "true"
click at [487, 237] on button "Next" at bounding box center [485, 236] width 29 height 19
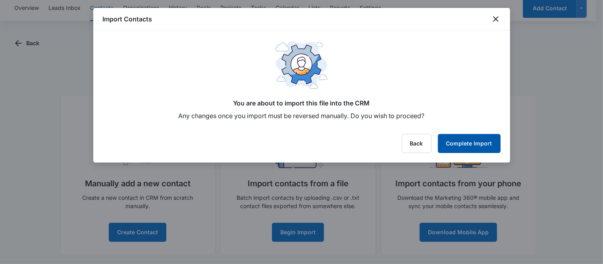
click at [469, 140] on button "Complete Import" at bounding box center [469, 143] width 63 height 19
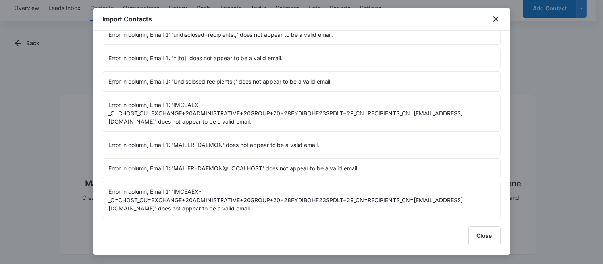
scroll to position [65, 0]
click at [490, 240] on button "Close" at bounding box center [484, 236] width 32 height 19
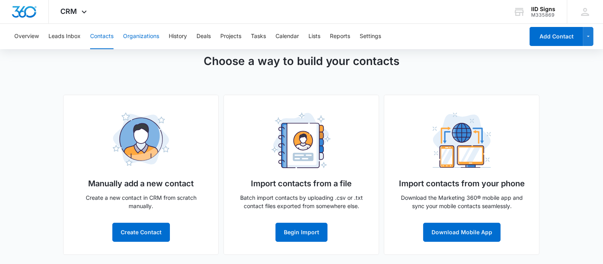
click at [141, 33] on button "Organizations" at bounding box center [141, 36] width 36 height 25
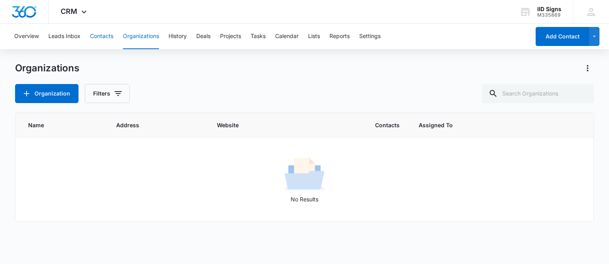
click at [104, 36] on button "Contacts" at bounding box center [101, 36] width 23 height 25
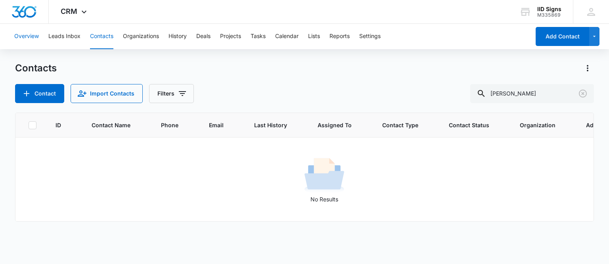
click at [30, 35] on button "Overview" at bounding box center [26, 36] width 25 height 25
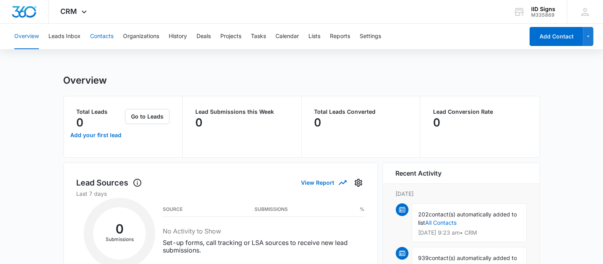
click at [109, 37] on button "Contacts" at bounding box center [101, 36] width 23 height 25
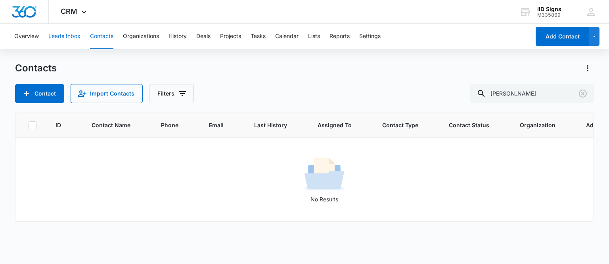
click at [70, 40] on button "Leads Inbox" at bounding box center [64, 36] width 32 height 25
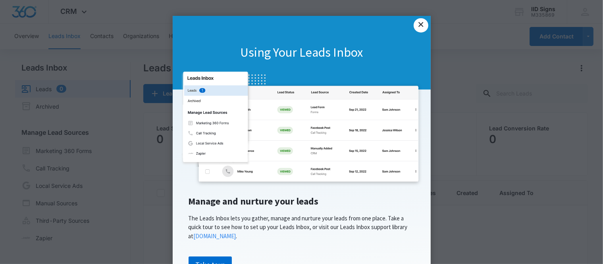
click at [419, 24] on link "×" at bounding box center [420, 25] width 14 height 14
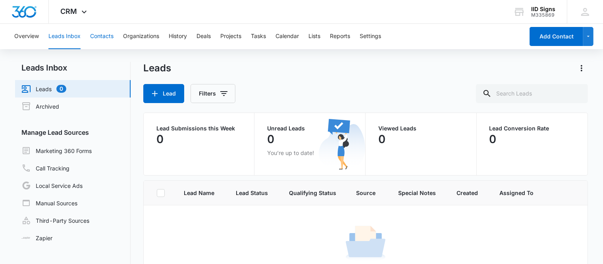
click at [110, 38] on button "Contacts" at bounding box center [101, 36] width 23 height 25
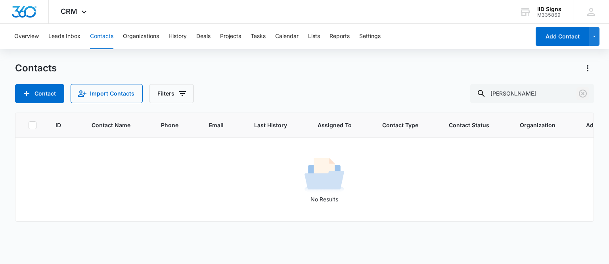
drag, startPoint x: 585, startPoint y: 96, endPoint x: 421, endPoint y: 97, distance: 164.3
click at [584, 96] on icon "Clear" at bounding box center [584, 94] width 10 height 10
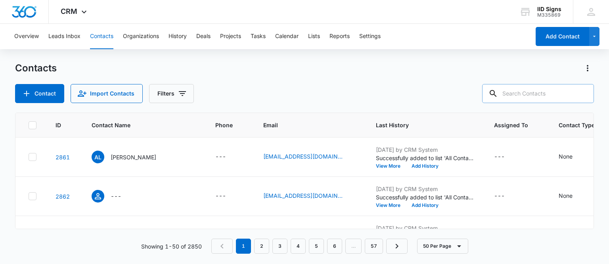
click at [520, 95] on input "text" at bounding box center [538, 93] width 112 height 19
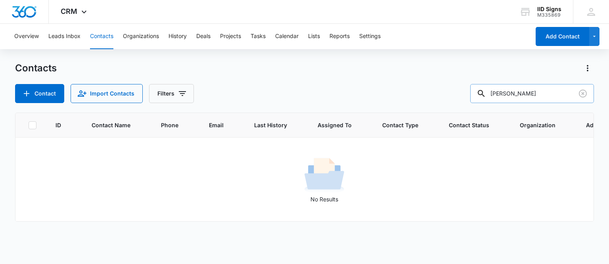
drag, startPoint x: 528, startPoint y: 94, endPoint x: 484, endPoint y: 96, distance: 44.1
click at [484, 96] on div "densten" at bounding box center [533, 93] width 124 height 19
type input "chris"
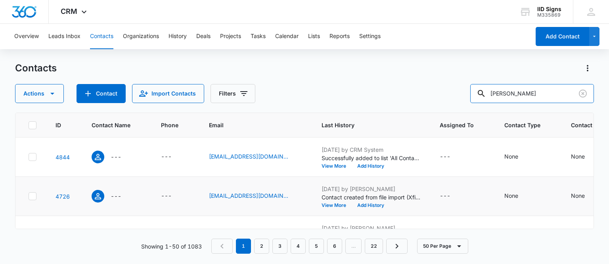
scroll to position [40, 0]
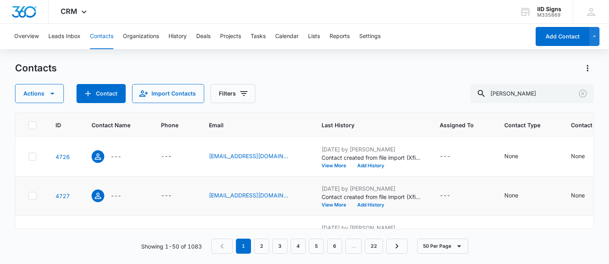
click at [32, 194] on icon at bounding box center [32, 195] width 7 height 7
click at [29, 196] on input "checkbox" at bounding box center [28, 196] width 0 height 0
checkbox input "true"
click at [53, 94] on icon "button" at bounding box center [53, 94] width 10 height 10
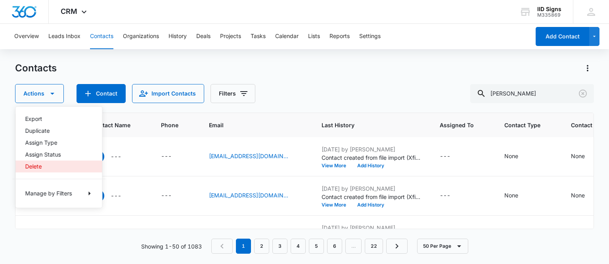
click at [36, 167] on div "Delete" at bounding box center [54, 167] width 58 height 6
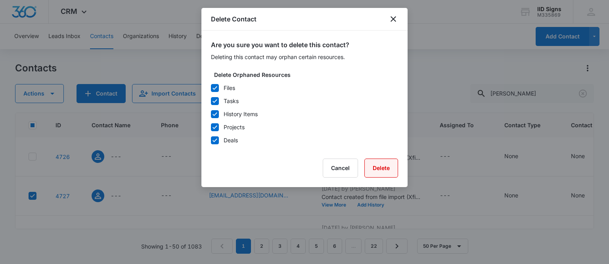
click at [377, 169] on button "Delete" at bounding box center [382, 168] width 34 height 19
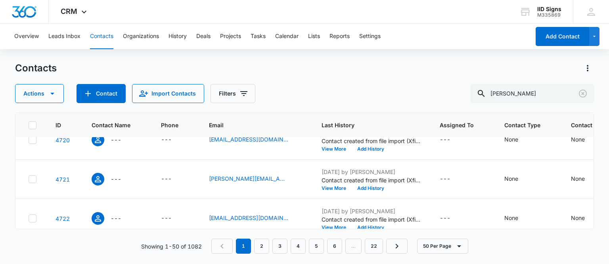
scroll to position [1874, 0]
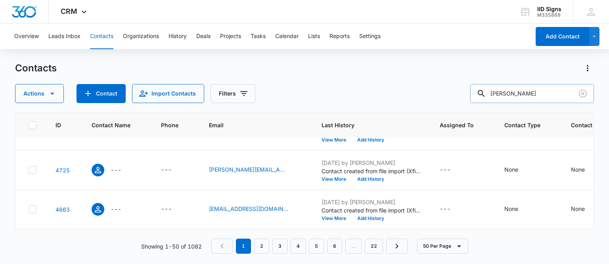
click at [523, 93] on input "chris" at bounding box center [533, 93] width 124 height 19
type input "chris densten"
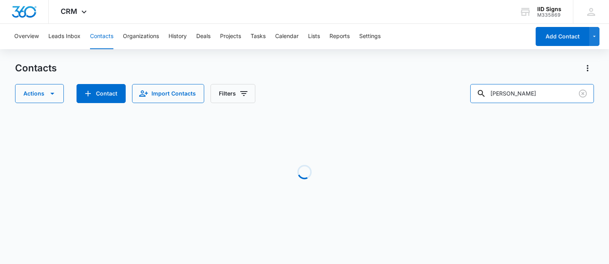
scroll to position [0, 0]
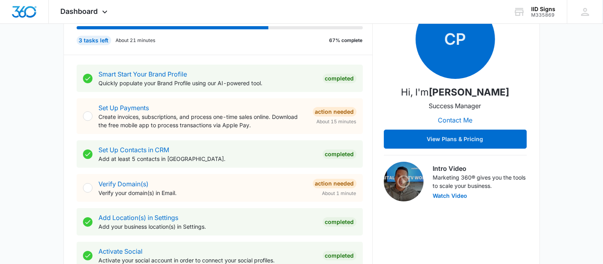
scroll to position [159, 0]
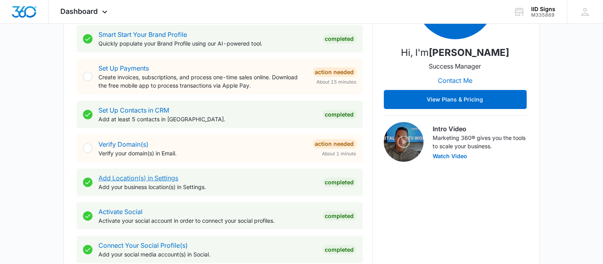
click at [146, 177] on link "Add Location(s) in Settings" at bounding box center [139, 178] width 80 height 8
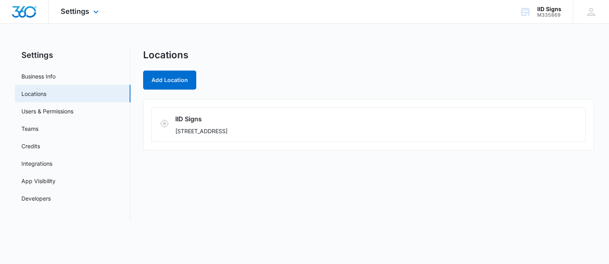
click at [30, 11] on img "Dashboard" at bounding box center [24, 12] width 25 height 12
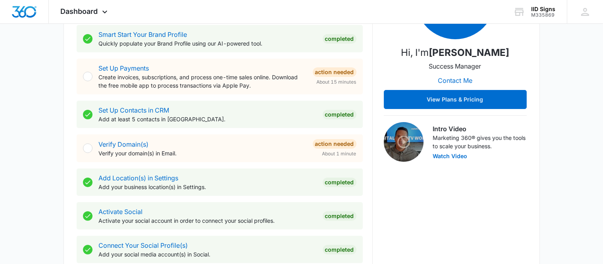
scroll to position [79, 0]
